Goal: Find specific page/section: Find specific page/section

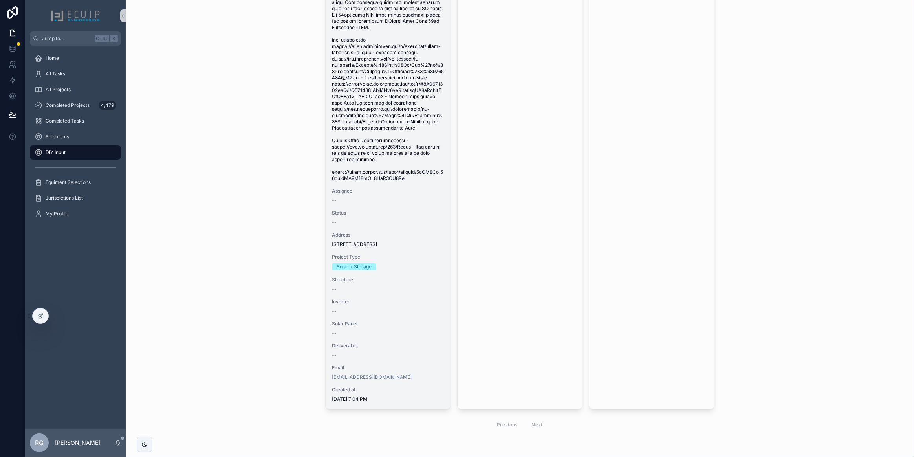
scroll to position [3036, 0]
click at [403, 252] on div "Address [STREET_ADDRESS]" at bounding box center [388, 244] width 112 height 16
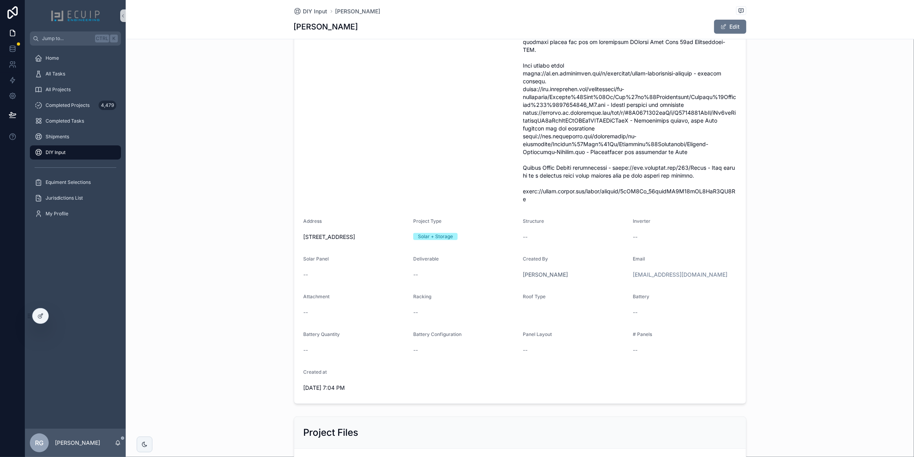
scroll to position [393, 0]
drag, startPoint x: 521, startPoint y: 193, endPoint x: 733, endPoint y: 194, distance: 212.1
copy span "[URL][DOMAIN_NAME]"
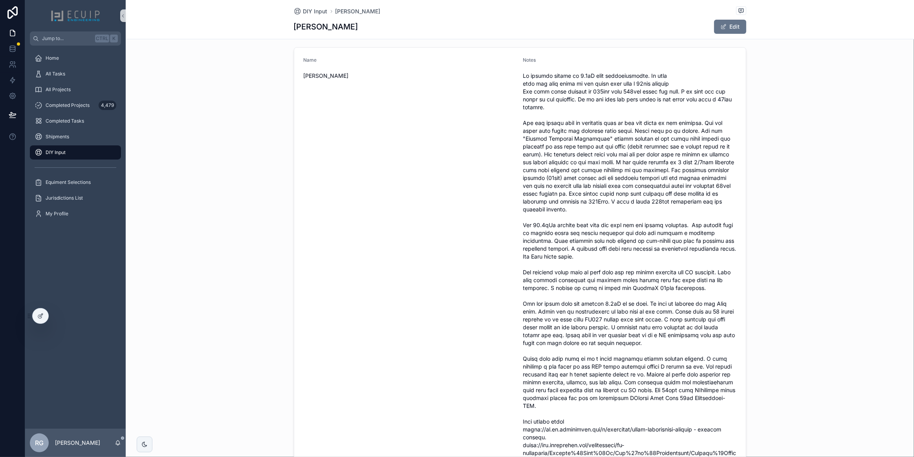
scroll to position [35, 0]
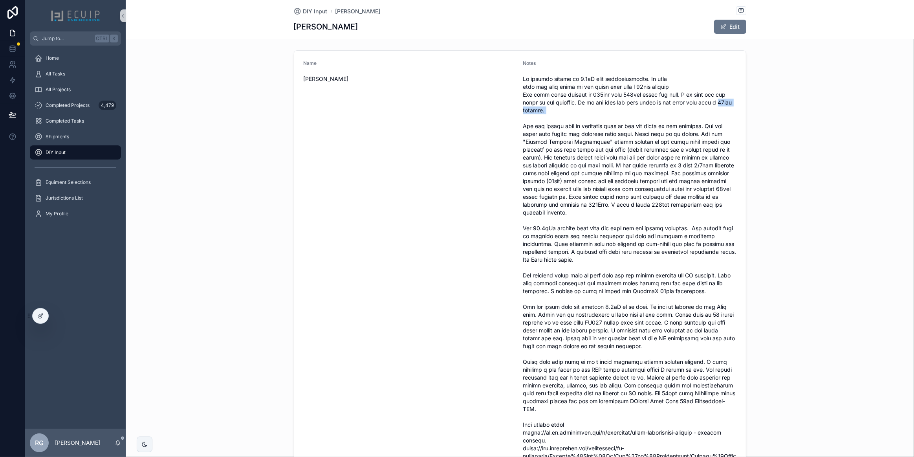
drag, startPoint x: 521, startPoint y: 110, endPoint x: 565, endPoint y: 109, distance: 44.4
click at [565, 109] on span "scrollable content" at bounding box center [629, 318] width 213 height 487
click at [580, 110] on span "scrollable content" at bounding box center [629, 318] width 213 height 487
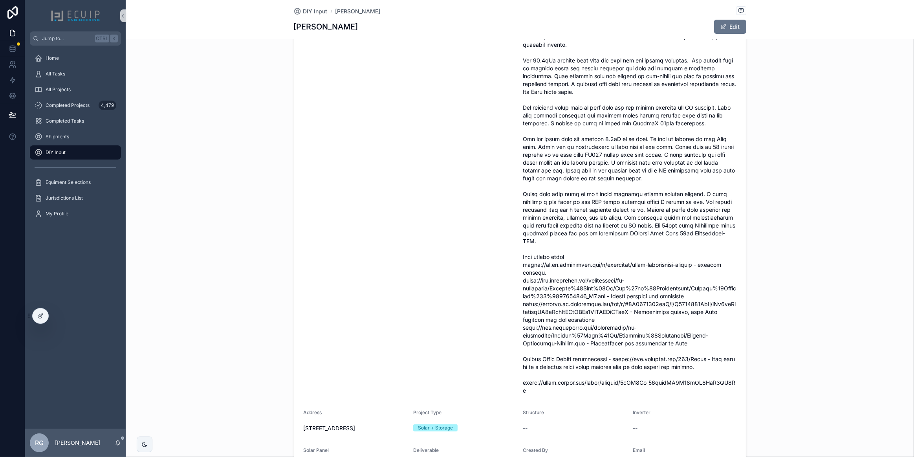
scroll to position [214, 0]
